Goal: Check status: Check status

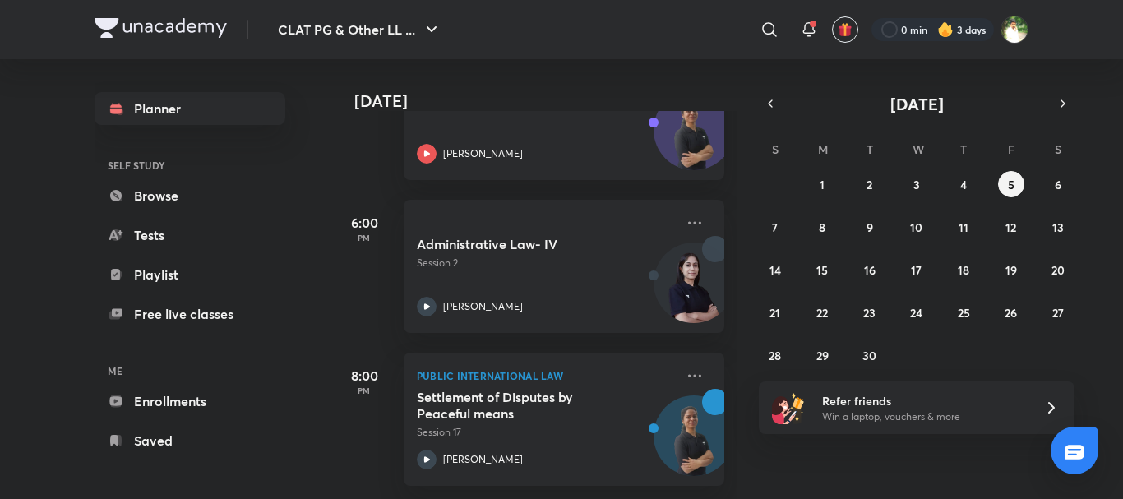
scroll to position [324, 0]
click at [966, 183] on abbr "4" at bounding box center [963, 185] width 7 height 16
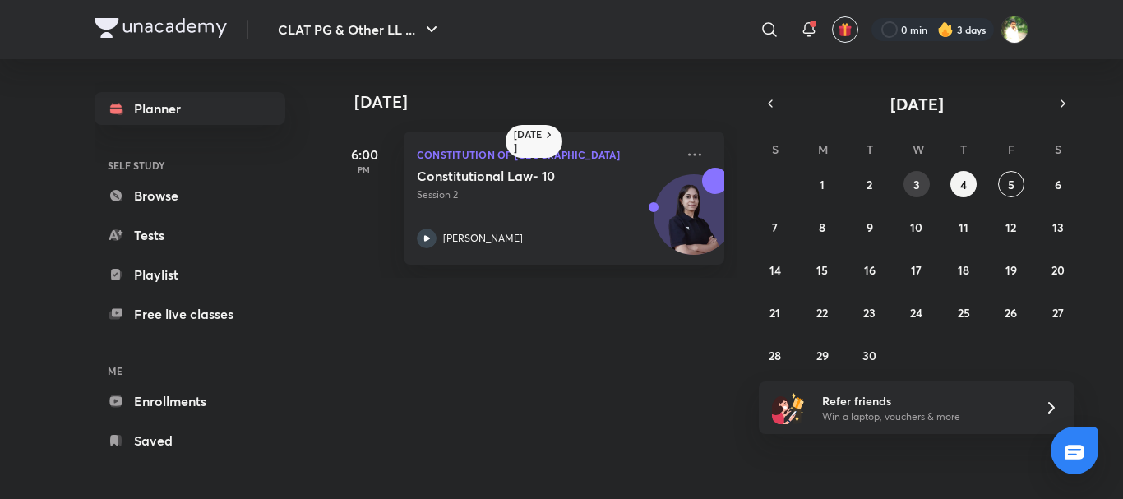
click at [913, 183] on abbr "3" at bounding box center [916, 185] width 7 height 16
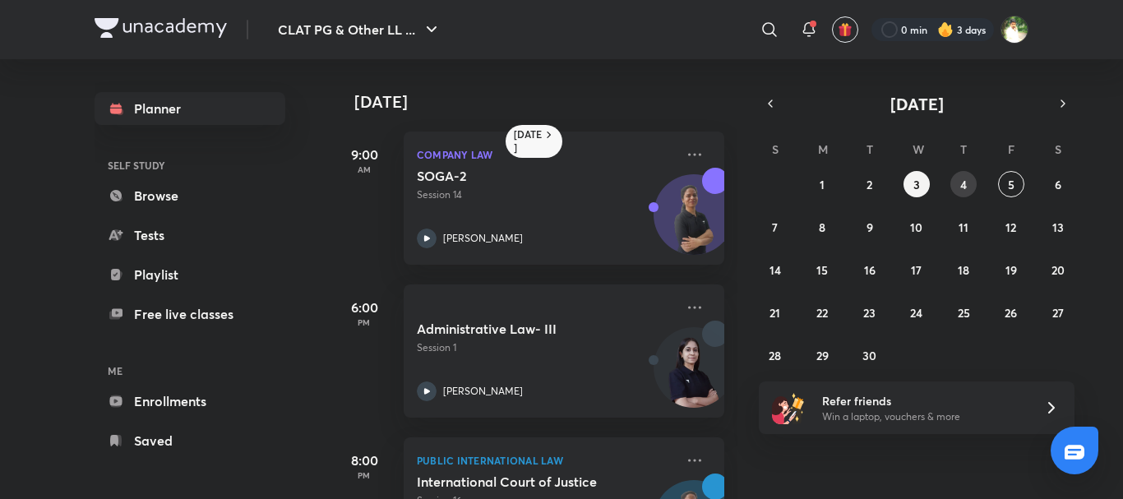
click at [957, 185] on button "4" at bounding box center [963, 184] width 26 height 26
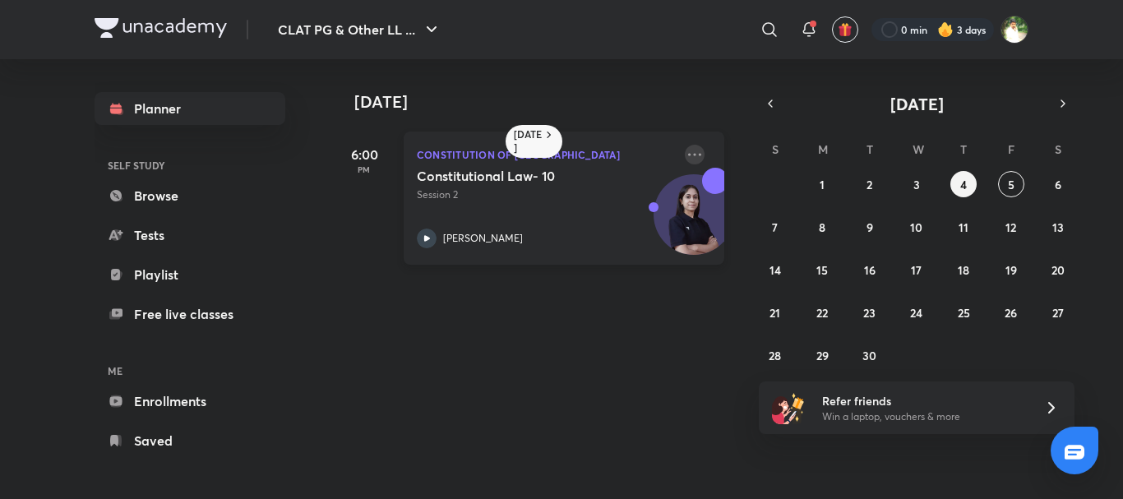
click at [685, 149] on icon at bounding box center [695, 155] width 20 height 20
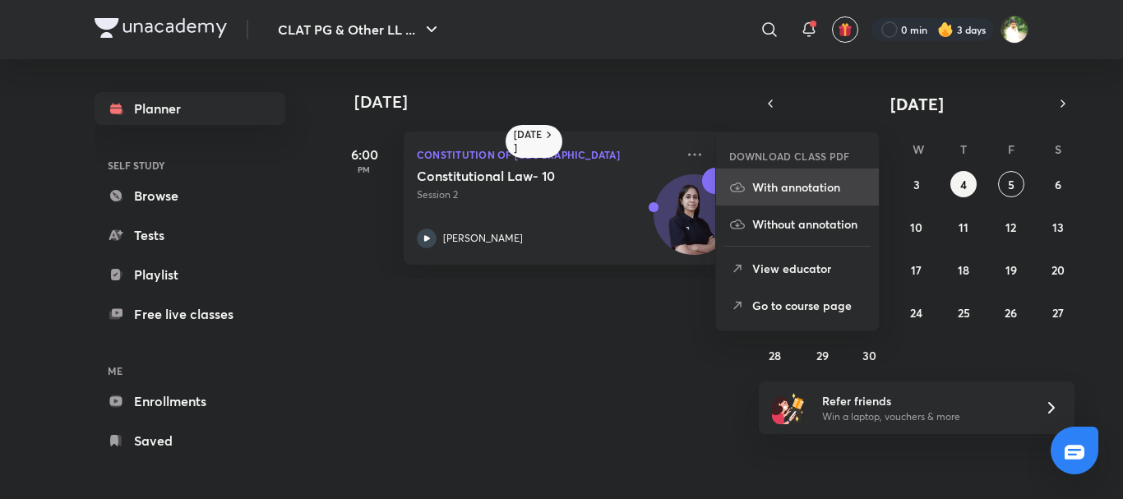
click at [770, 186] on p "With annotation" at bounding box center [808, 186] width 113 height 17
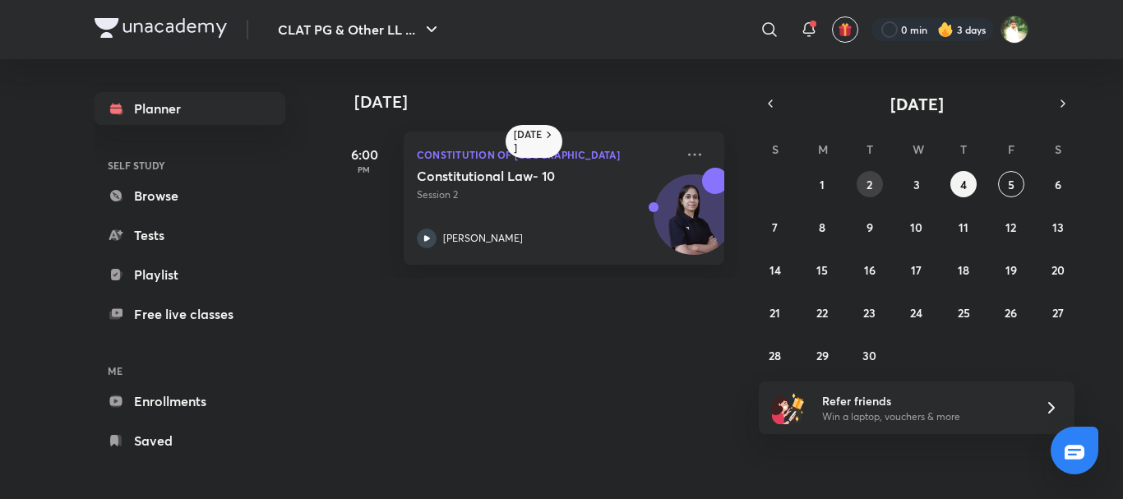
click at [866, 186] on abbr "2" at bounding box center [869, 185] width 6 height 16
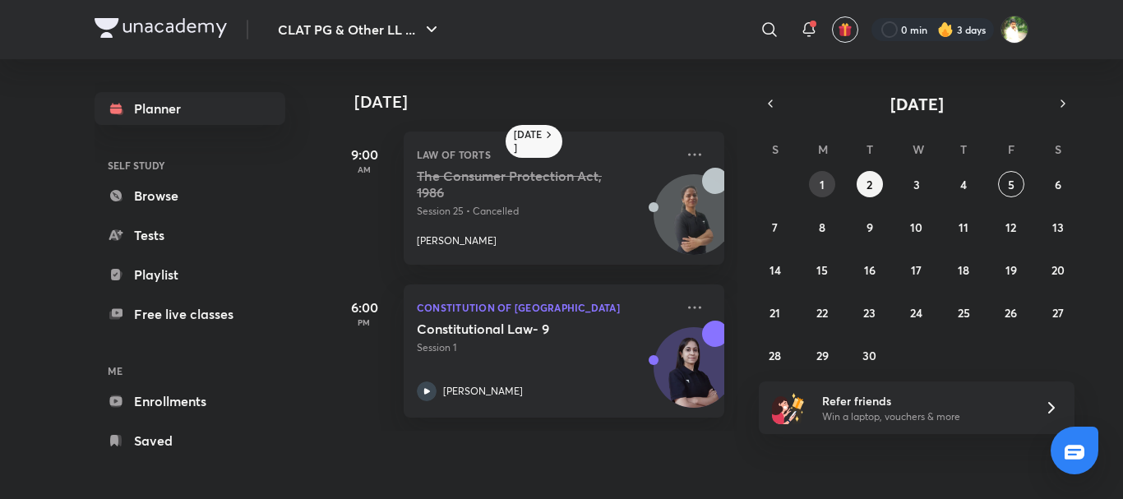
click at [822, 182] on abbr "1" at bounding box center [821, 185] width 5 height 16
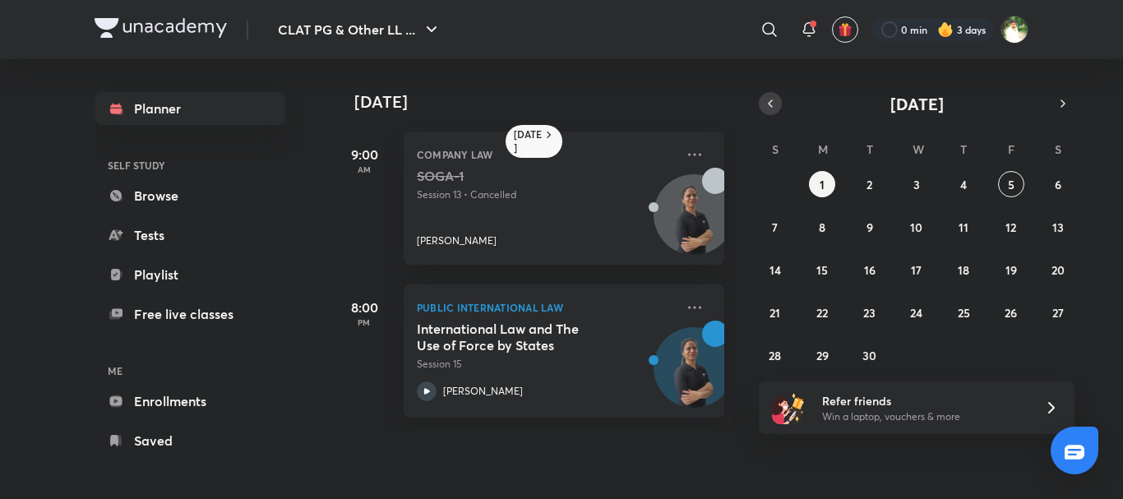
click at [777, 110] on button "button" at bounding box center [769, 103] width 23 height 23
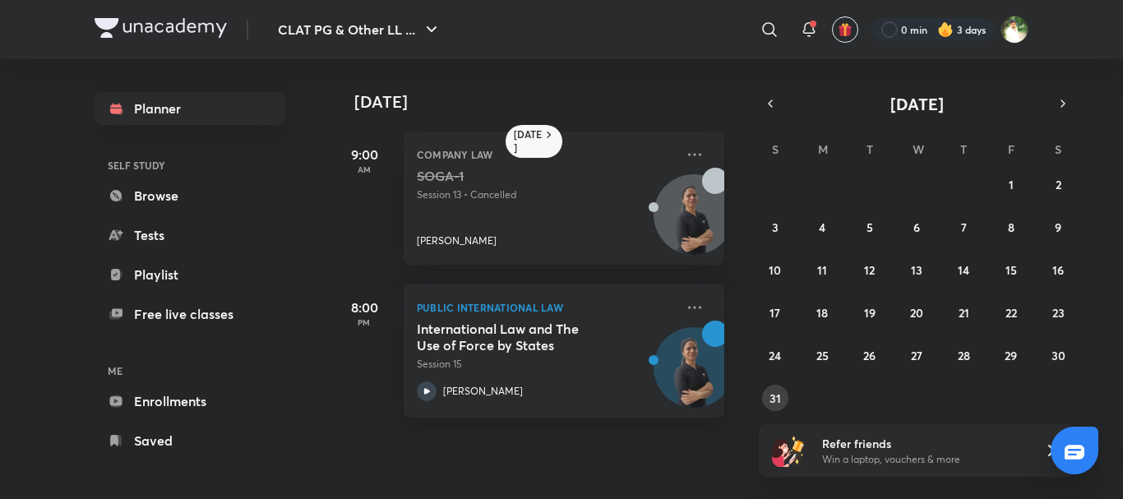
click at [770, 395] on abbr "31" at bounding box center [775, 398] width 12 height 16
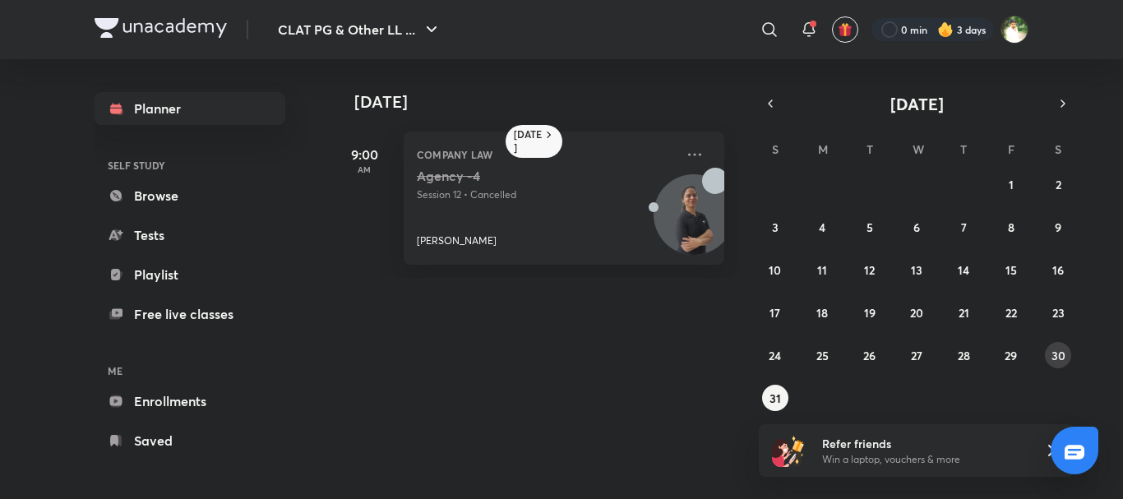
click at [1059, 351] on abbr "30" at bounding box center [1058, 356] width 14 height 16
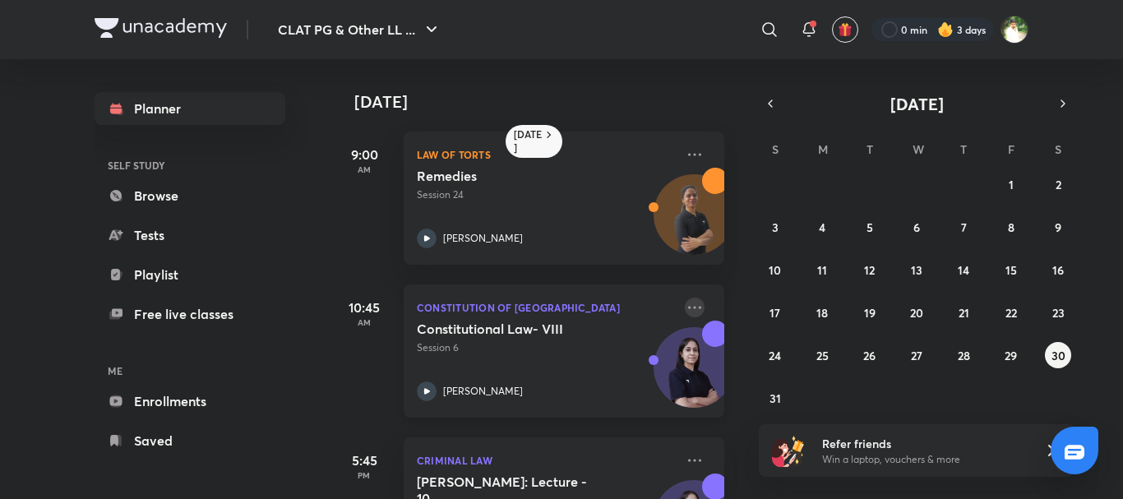
click at [685, 306] on icon at bounding box center [695, 307] width 20 height 20
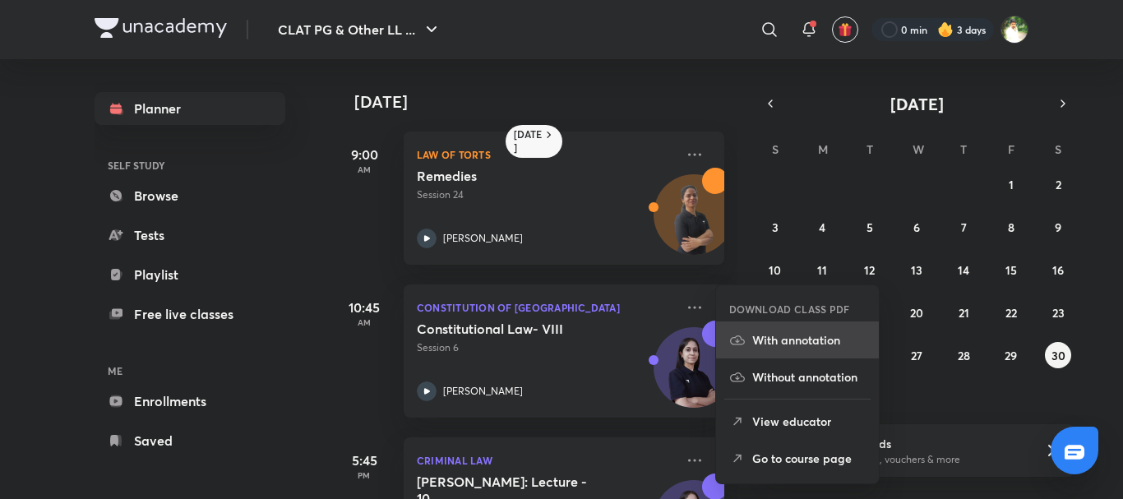
click at [780, 349] on li "With annotation" at bounding box center [797, 339] width 163 height 37
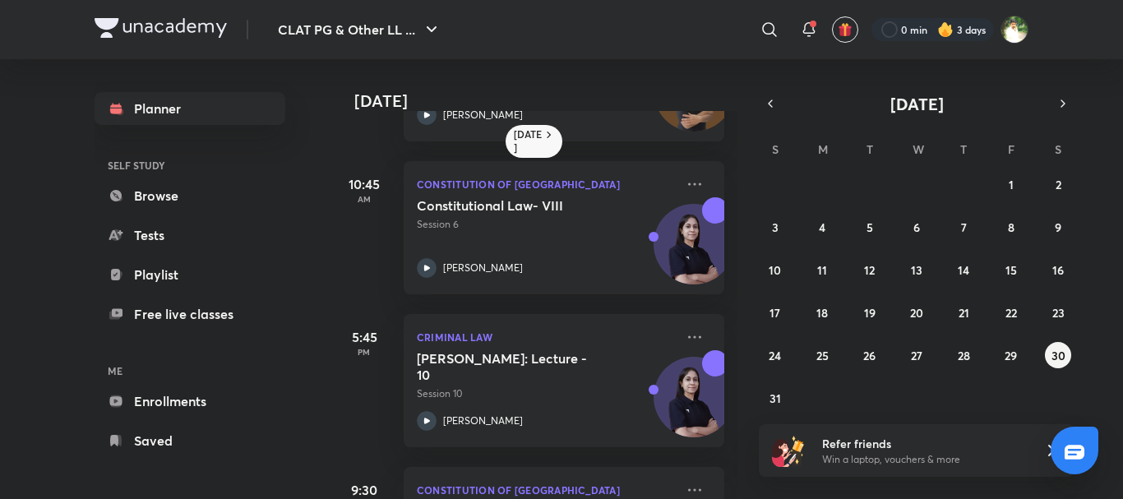
scroll to position [133, 0]
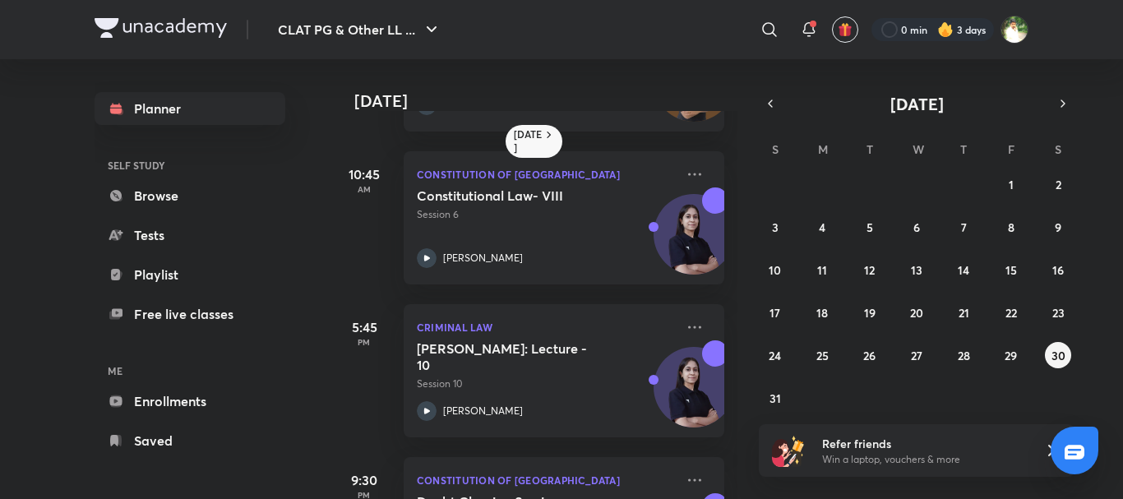
click at [712, 328] on div "[DATE] 9:00 AM Law of Torts Remedies Session 24 [PERSON_NAME] 10:45 AM Constitu…" at bounding box center [534, 279] width 406 height 440
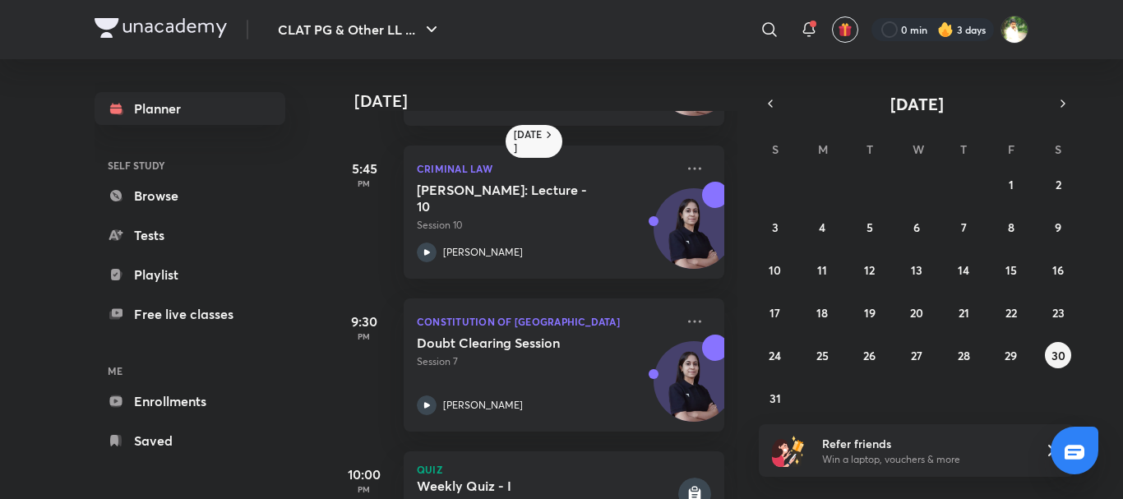
scroll to position [358, 0]
